Goal: Information Seeking & Learning: Learn about a topic

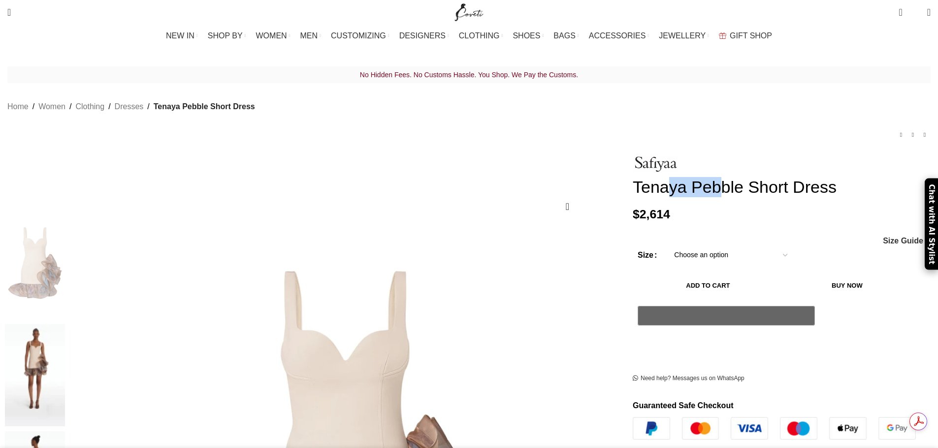
drag, startPoint x: 640, startPoint y: 174, endPoint x: 587, endPoint y: 174, distance: 52.7
click at [633, 177] on h1 "Tenaya Pebble Short Dress" at bounding box center [782, 187] width 298 height 20
drag, startPoint x: 588, startPoint y: 174, endPoint x: 577, endPoint y: 165, distance: 14.7
drag, startPoint x: 580, startPoint y: 173, endPoint x: 634, endPoint y: 172, distance: 54.2
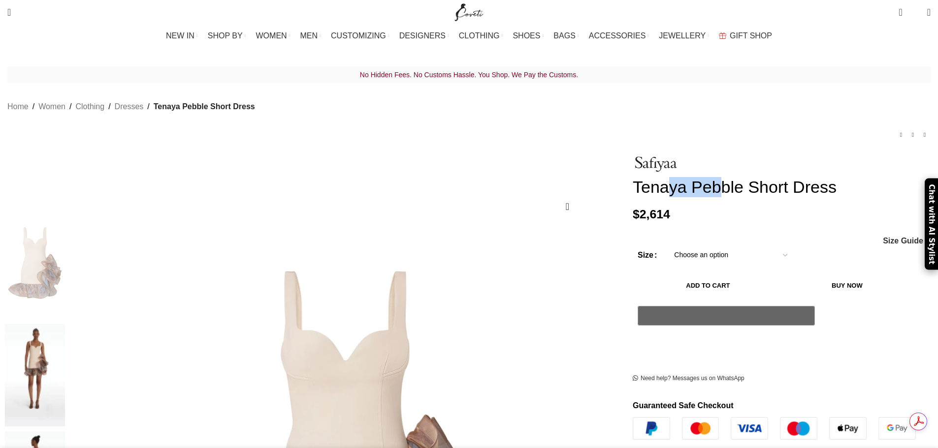
click at [634, 177] on h1 "Tenaya Pebble Short Dress" at bounding box center [782, 187] width 298 height 20
copy h1 "Tenaya"
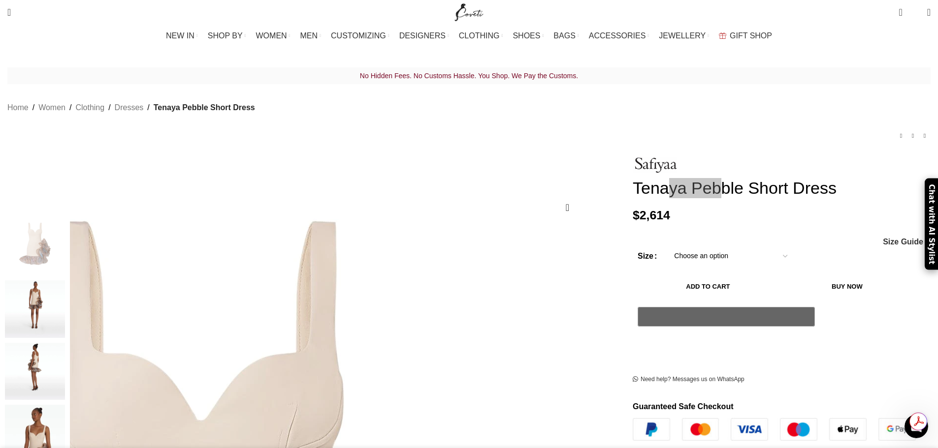
scroll to position [0, 207]
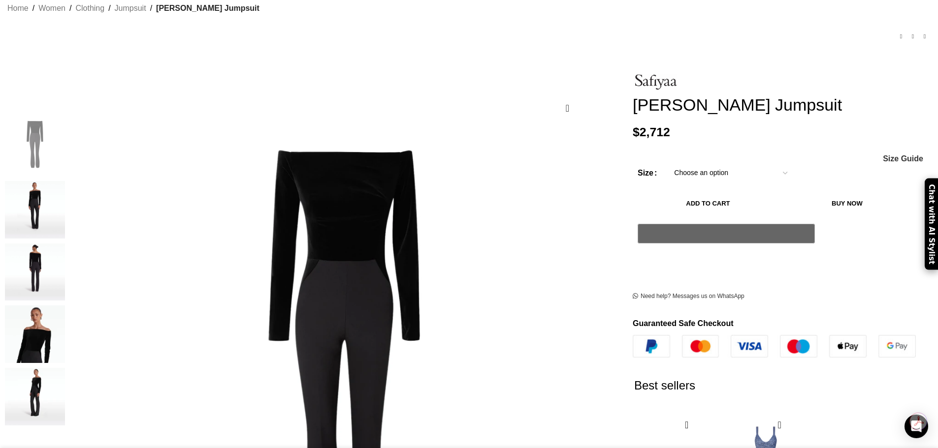
scroll to position [0, 207]
